Goal: Find specific page/section: Find specific page/section

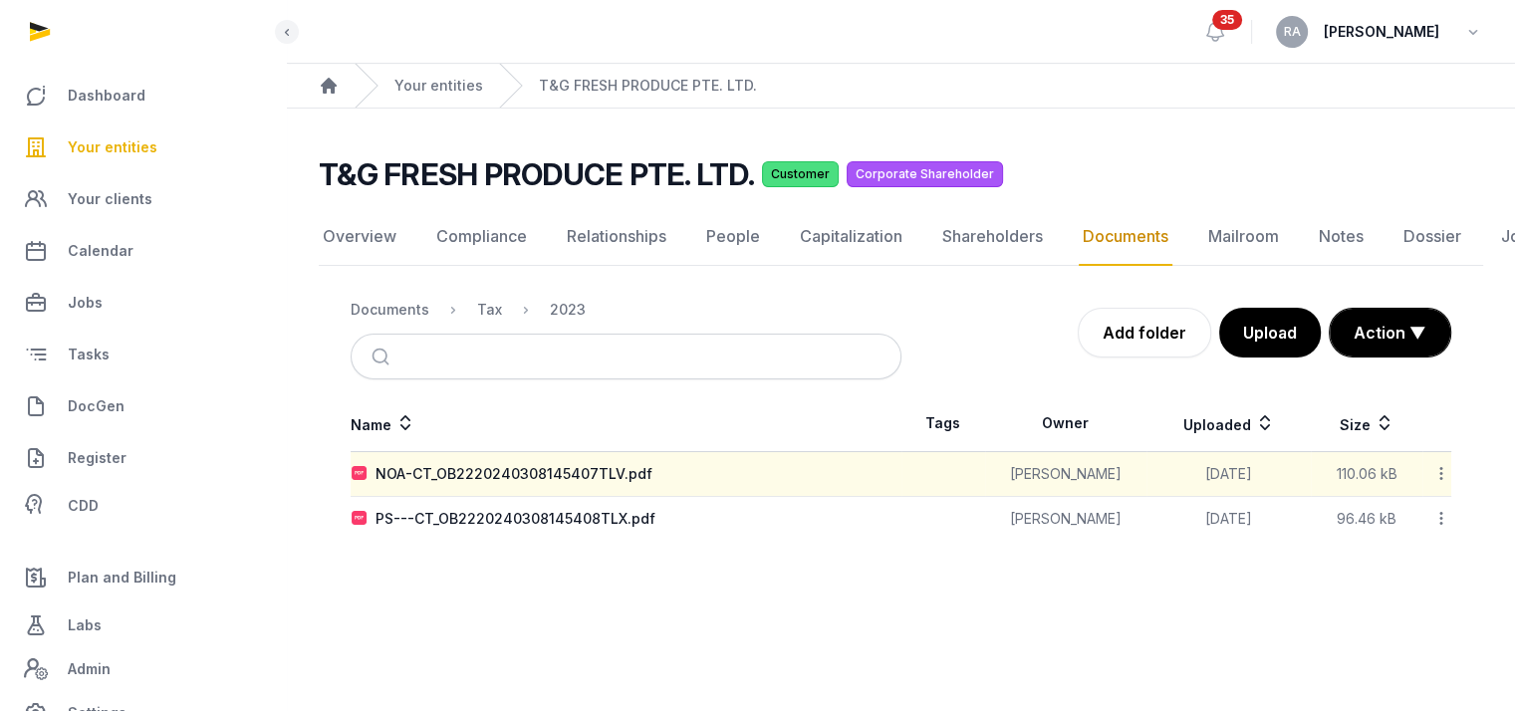
click at [104, 135] on span "Your entities" at bounding box center [113, 147] width 90 height 24
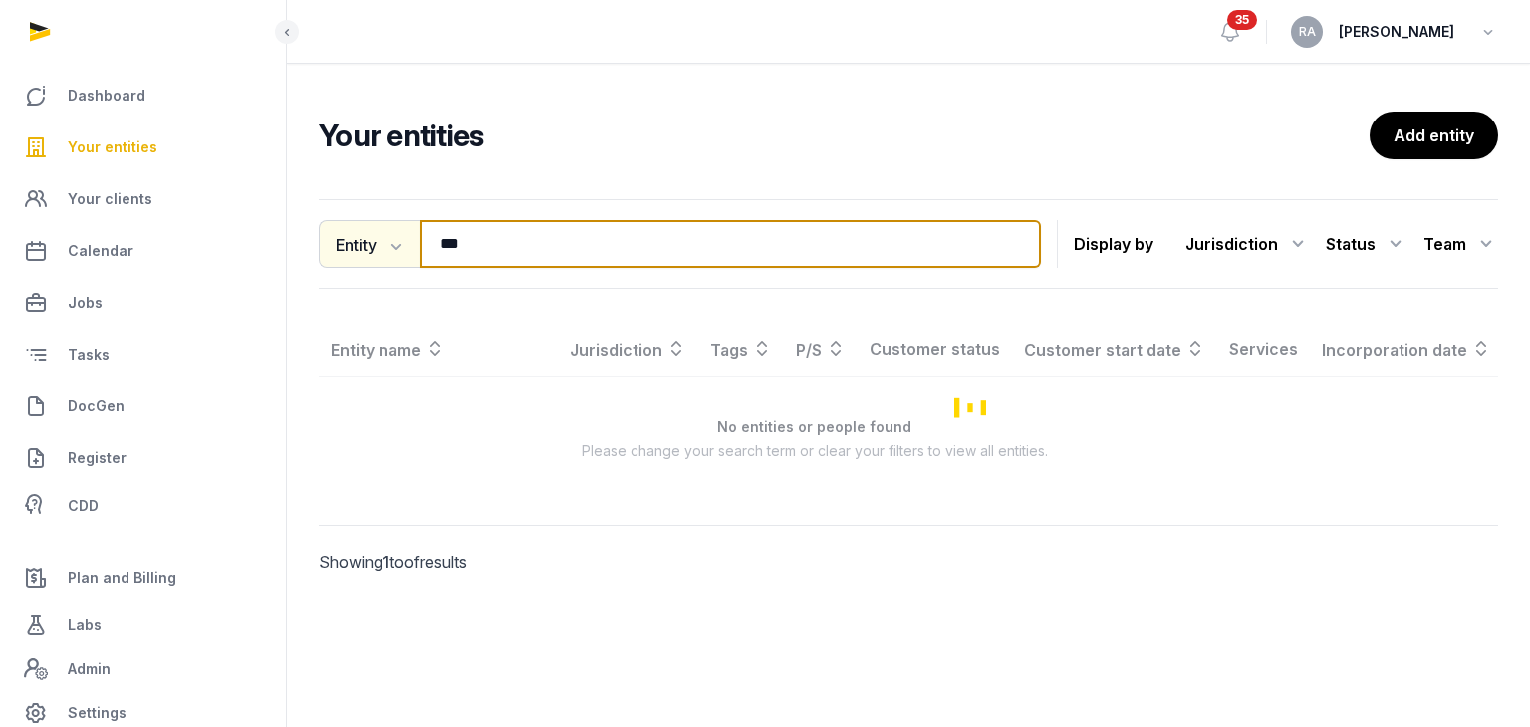
drag, startPoint x: 486, startPoint y: 231, endPoint x: 402, endPoint y: 244, distance: 84.6
click at [402, 244] on div "Entity Entity People Tags Services *** Search" at bounding box center [680, 244] width 722 height 48
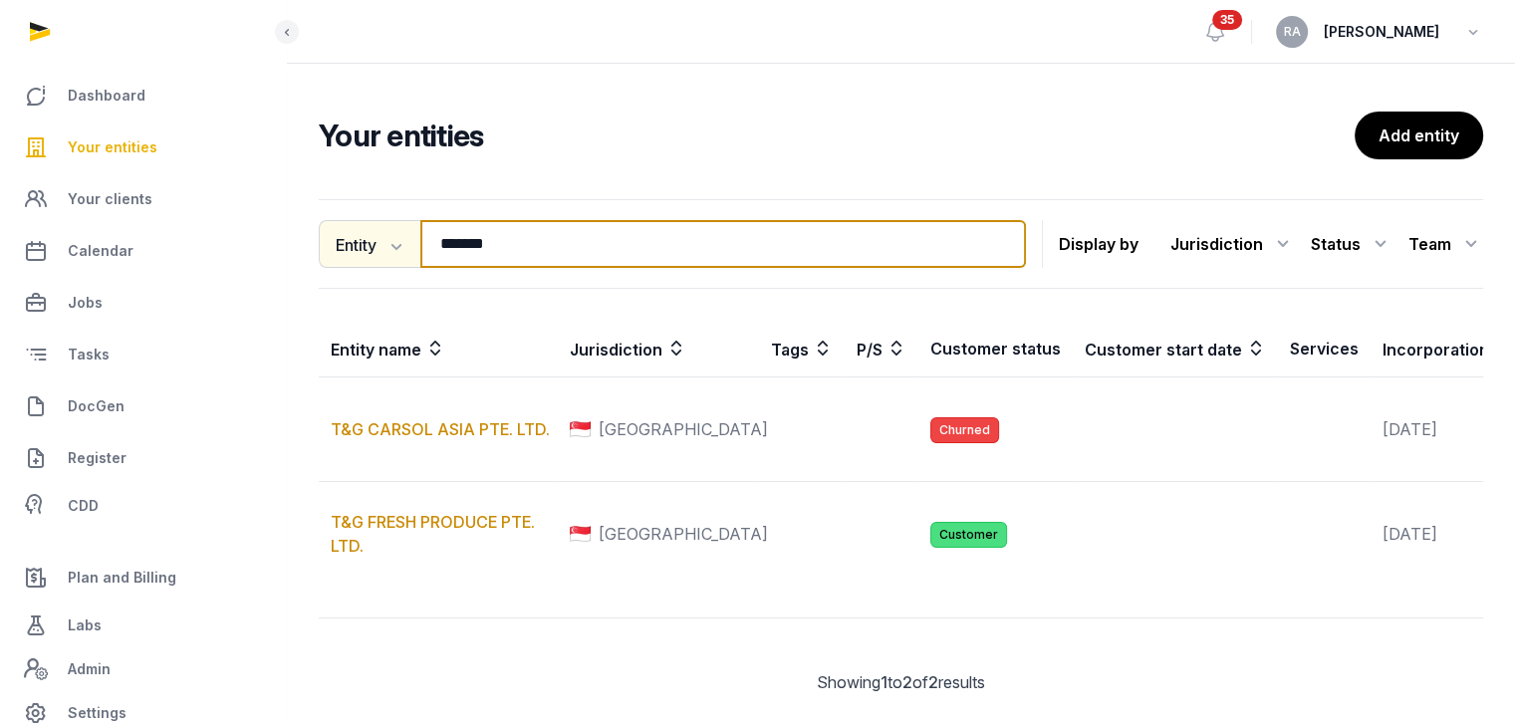
type input "*******"
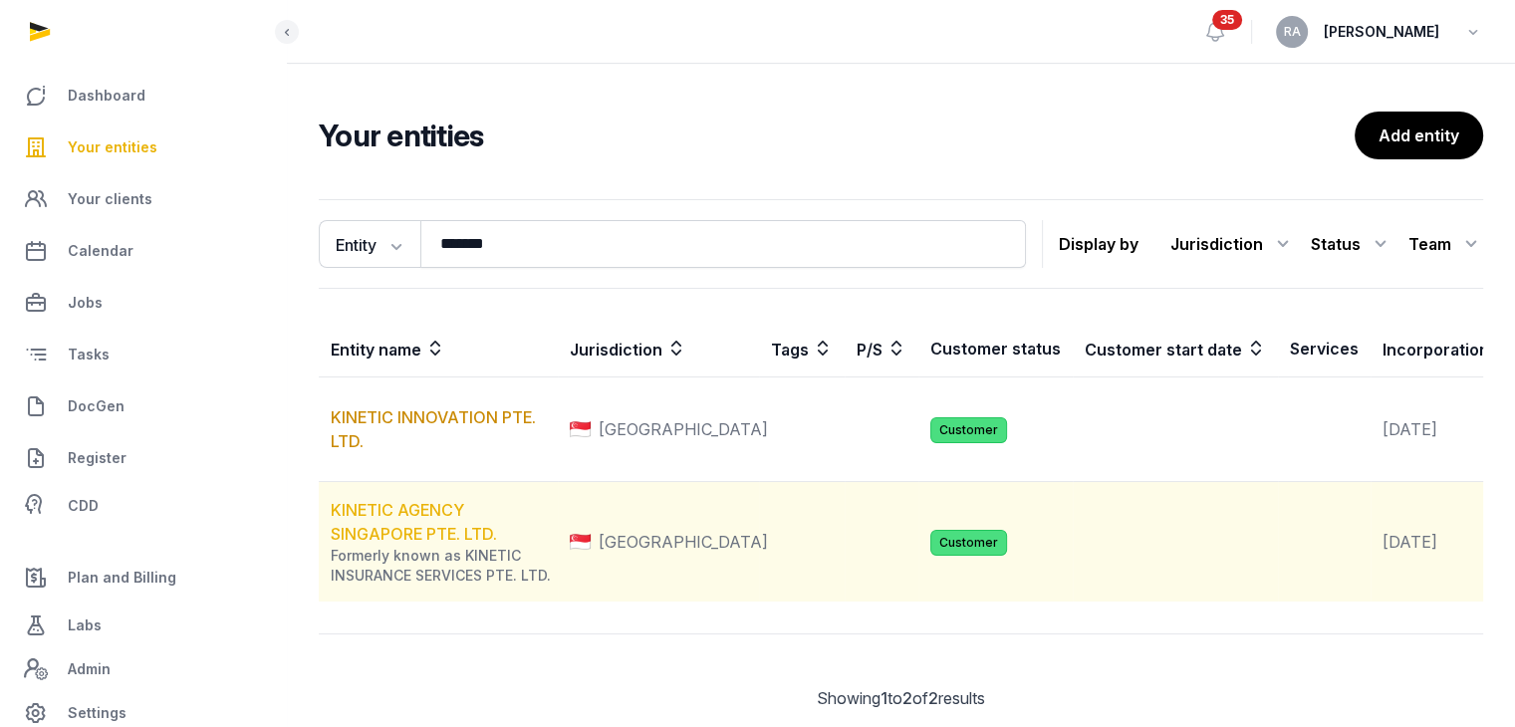
click at [403, 544] on link "KINETIC AGENCY SINGAPORE PTE. LTD." at bounding box center [414, 522] width 166 height 44
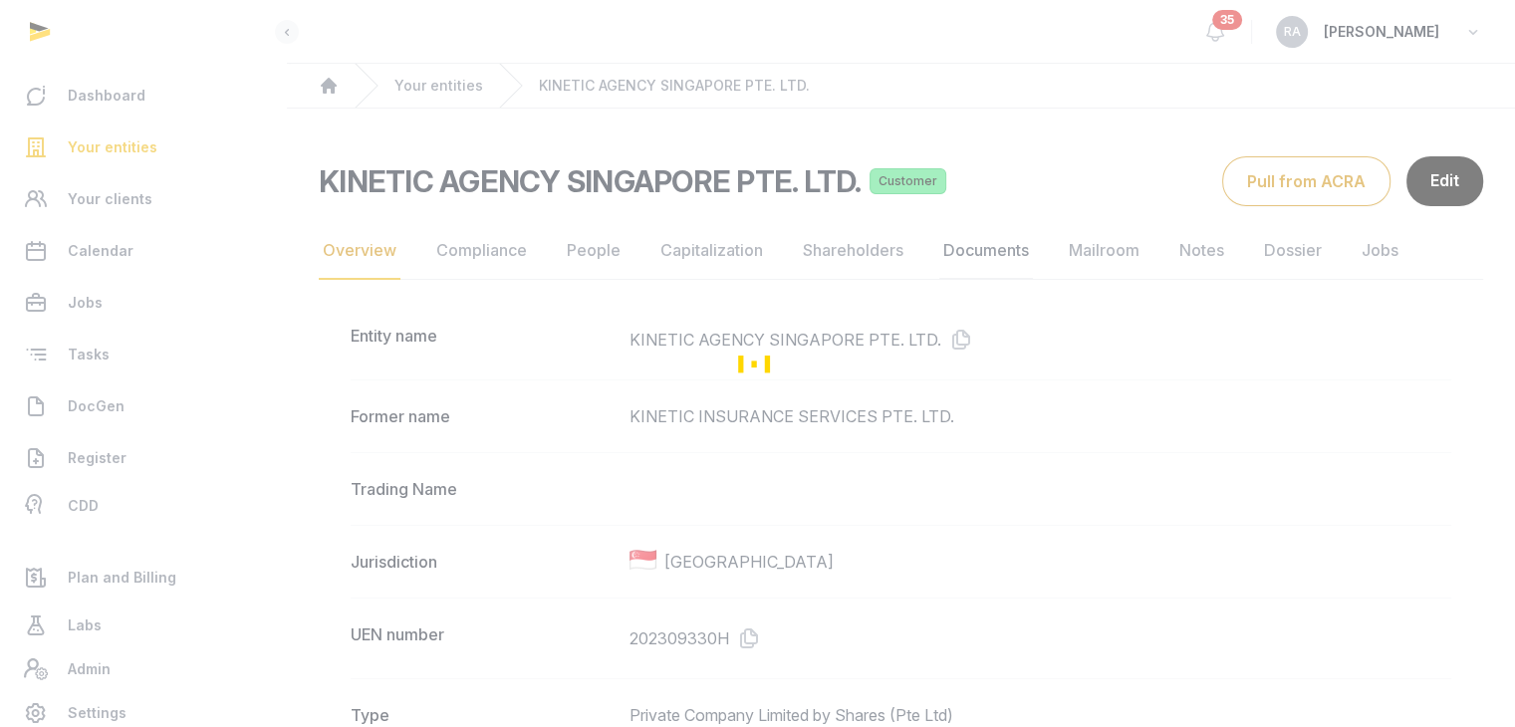
click at [996, 249] on link "Documents" at bounding box center [986, 251] width 94 height 58
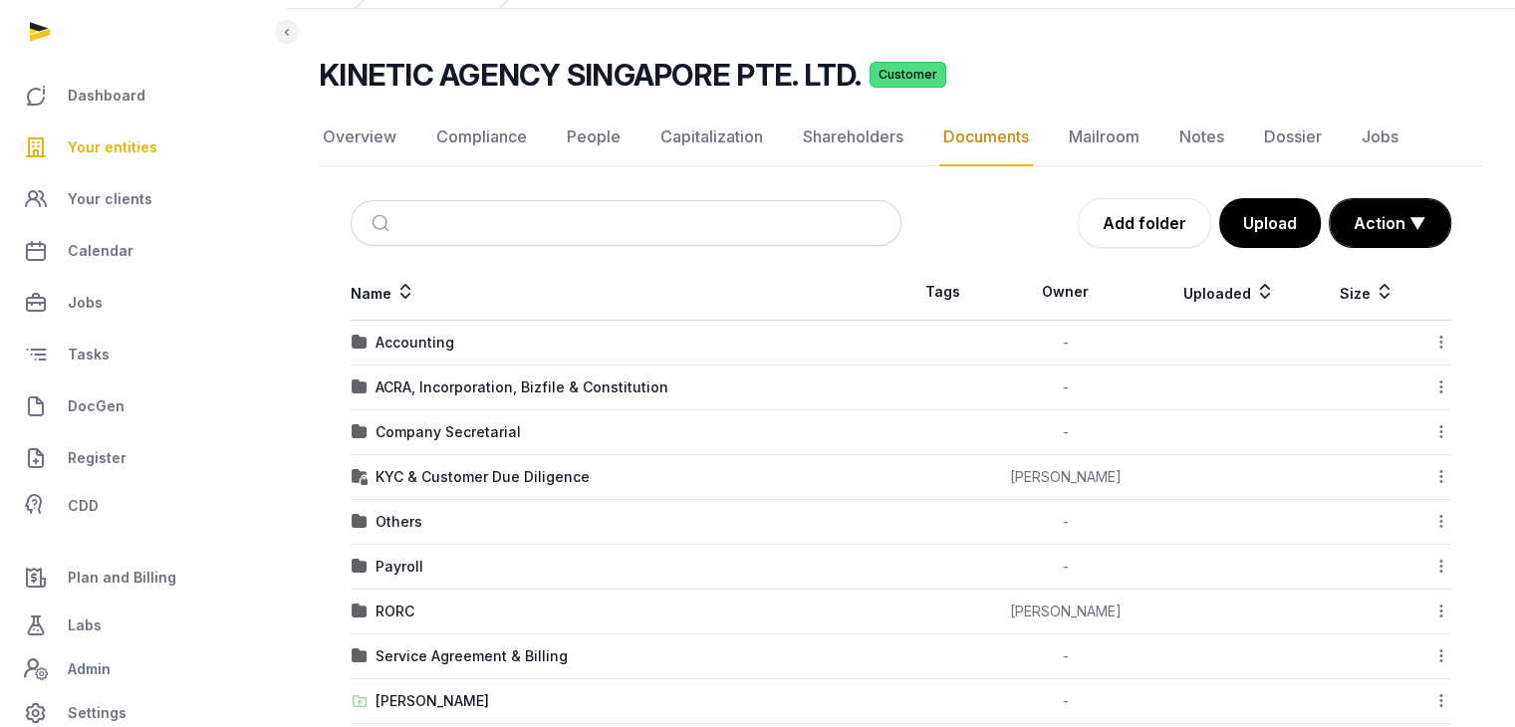
scroll to position [279, 0]
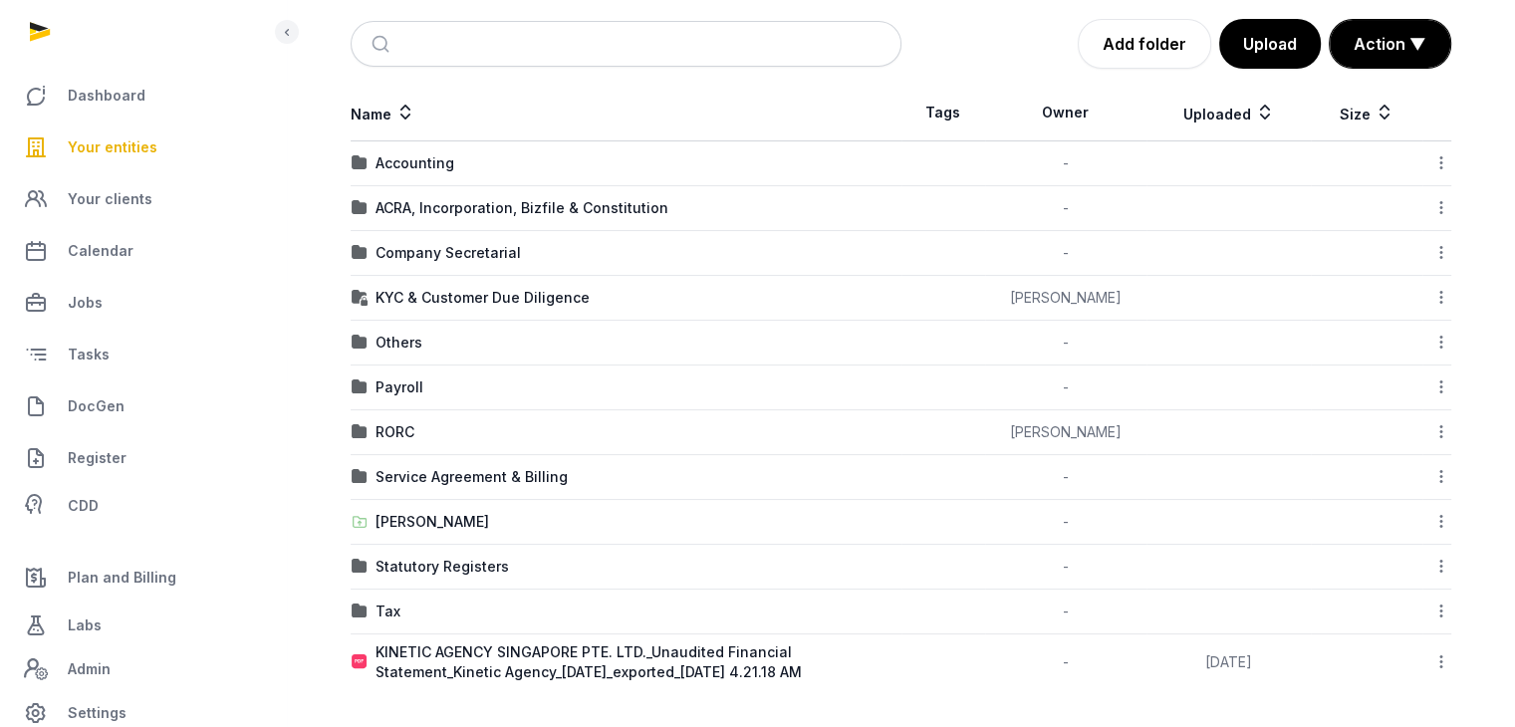
click at [403, 601] on div "Tax" at bounding box center [626, 611] width 549 height 20
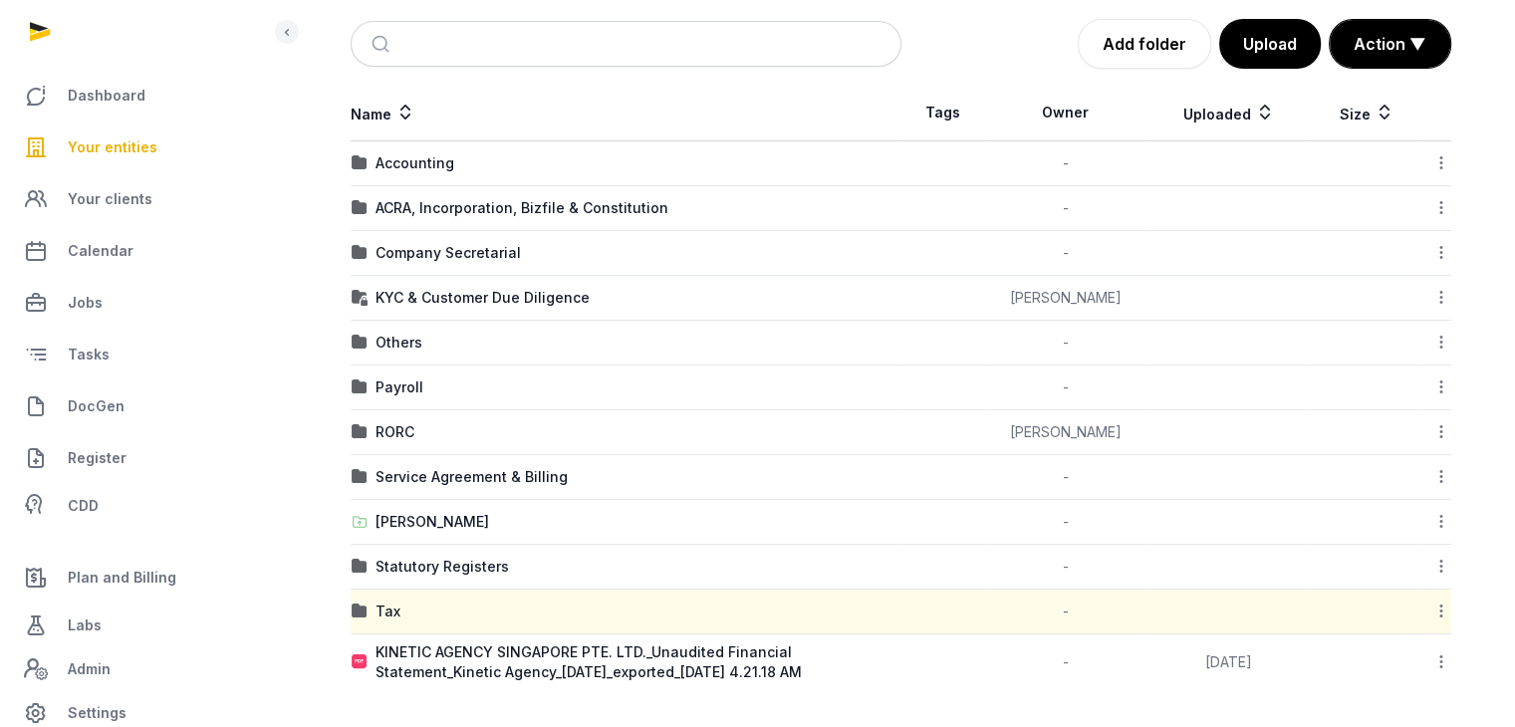
click at [403, 601] on div "Tax" at bounding box center [626, 611] width 549 height 20
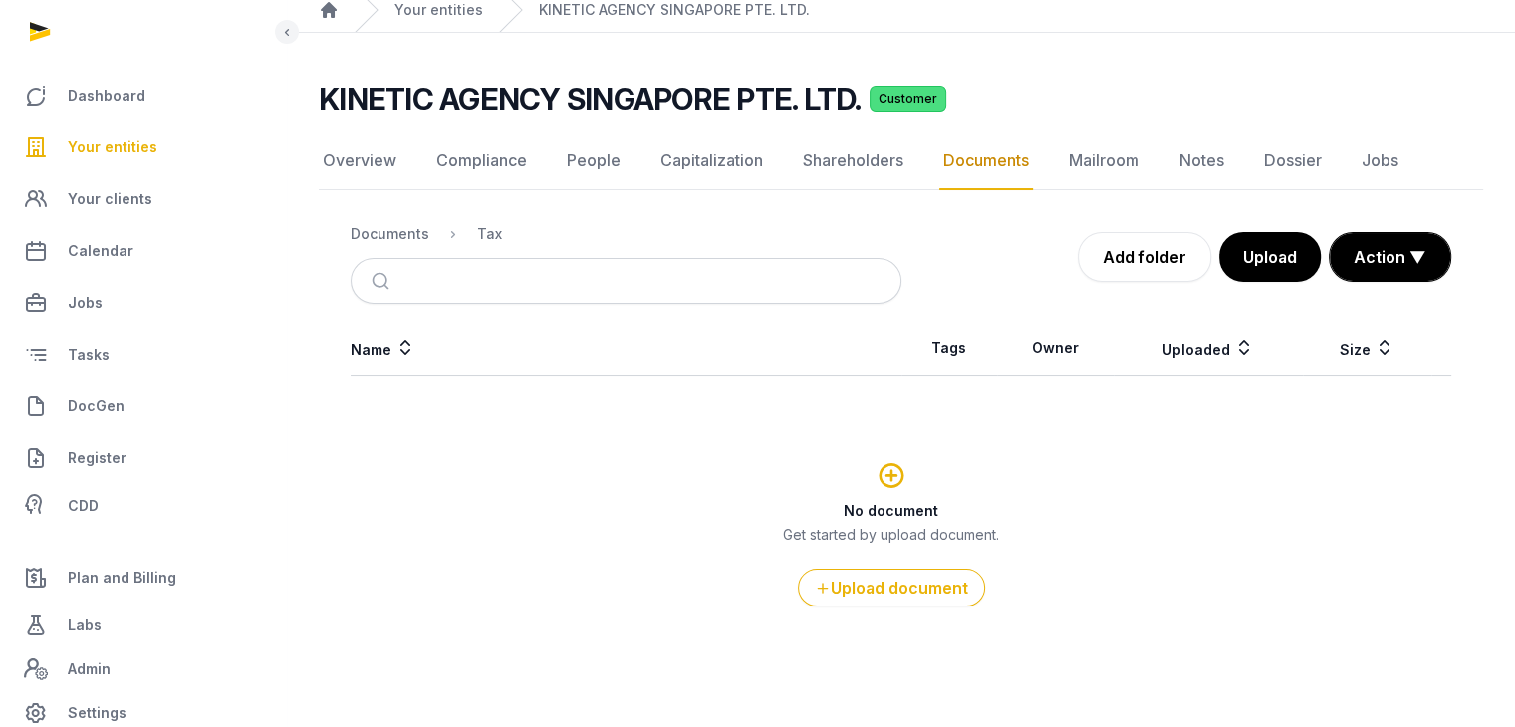
scroll to position [74, 0]
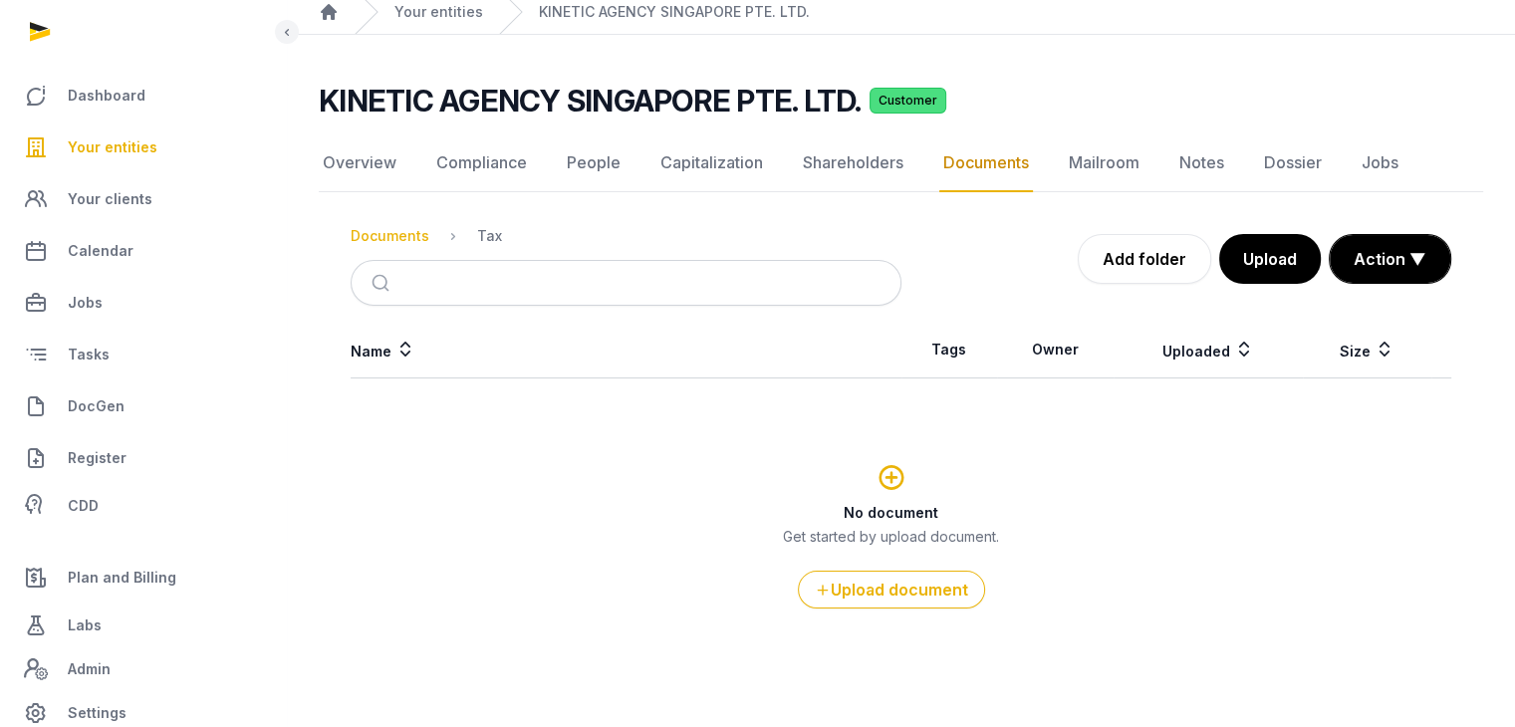
click at [399, 226] on div "Documents" at bounding box center [390, 236] width 79 height 20
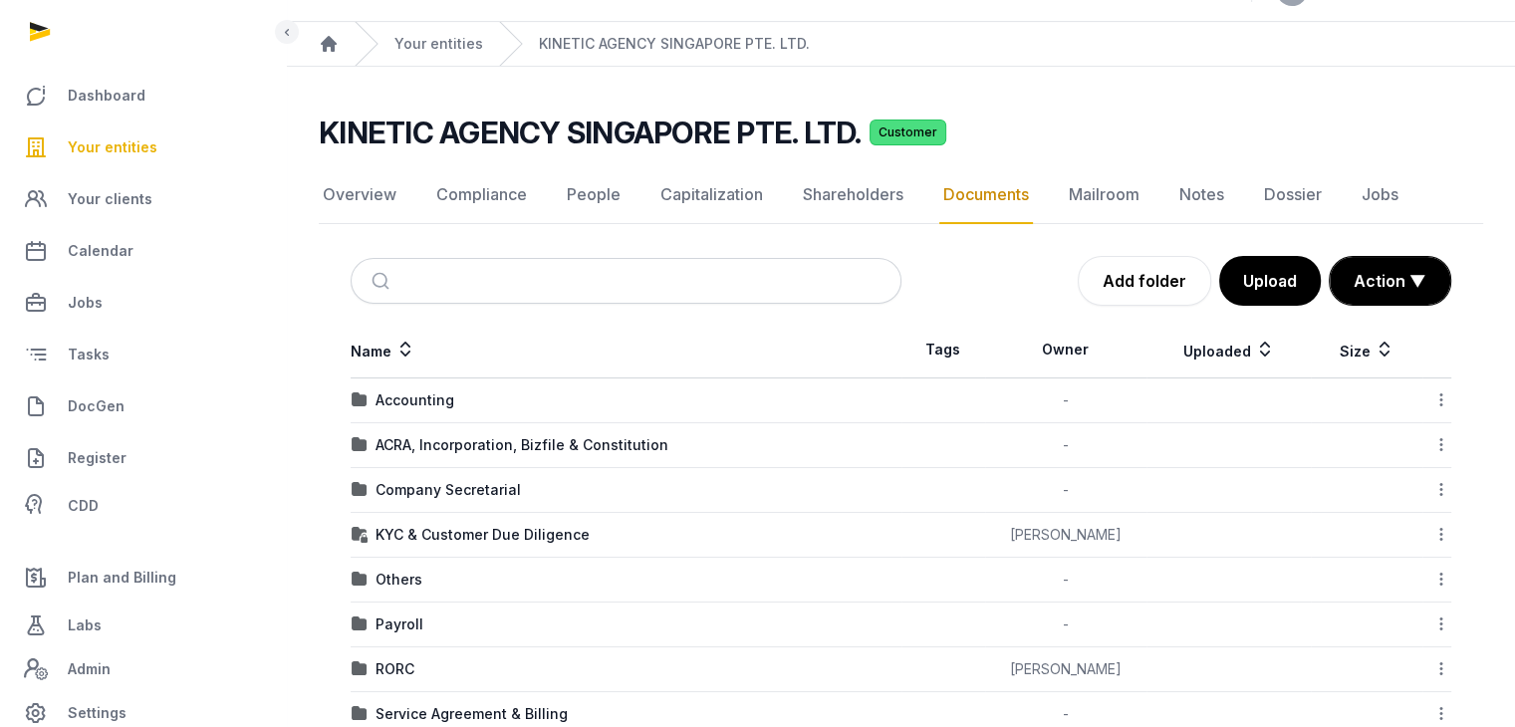
scroll to position [279, 0]
